Goal: Share content: Share content

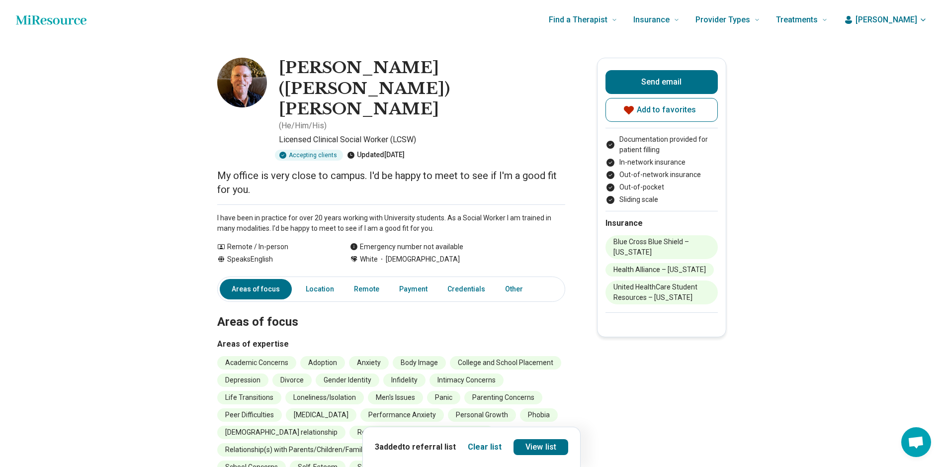
click at [478, 451] on link "View list" at bounding box center [541, 447] width 55 height 16
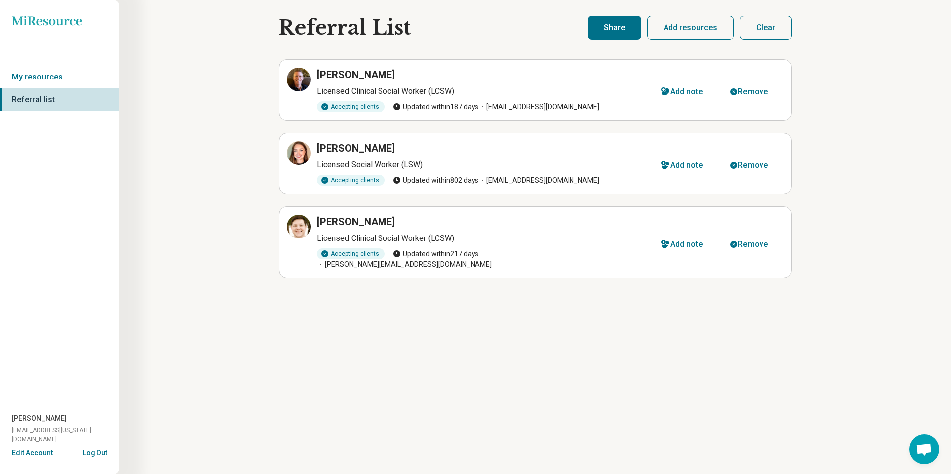
click at [478, 25] on button "Share" at bounding box center [614, 28] width 53 height 24
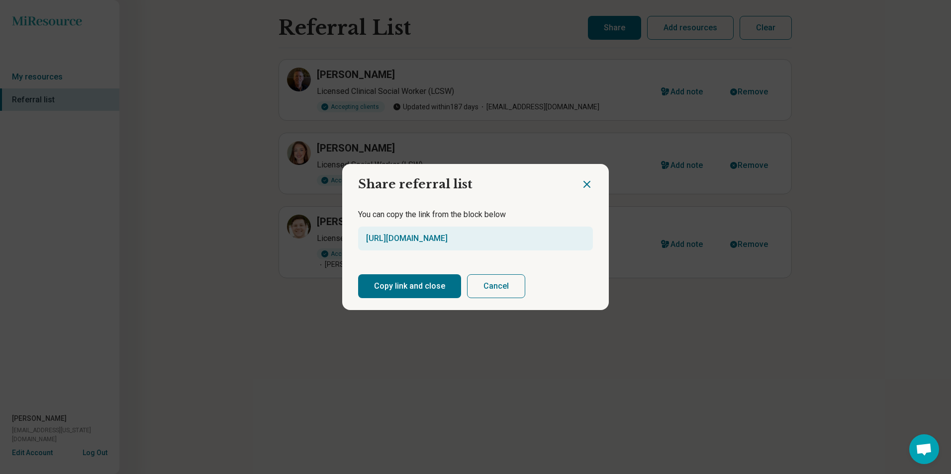
drag, startPoint x: 416, startPoint y: 291, endPoint x: 417, endPoint y: 308, distance: 16.9
click at [417, 291] on button "Copy link and close" at bounding box center [409, 286] width 103 height 24
